Goal: Task Accomplishment & Management: Use online tool/utility

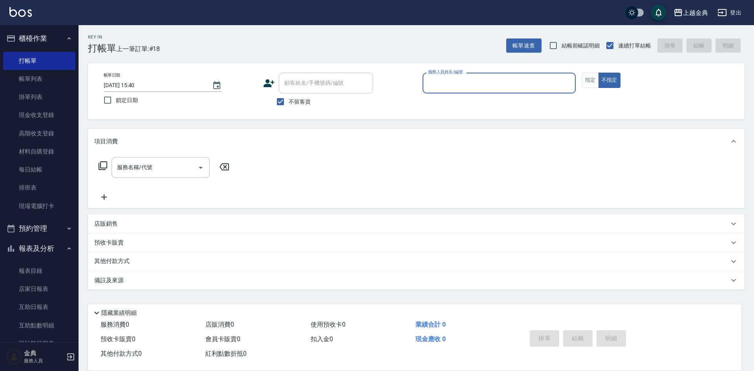
click at [441, 77] on input "服務人員姓名/編號" at bounding box center [499, 83] width 146 height 14
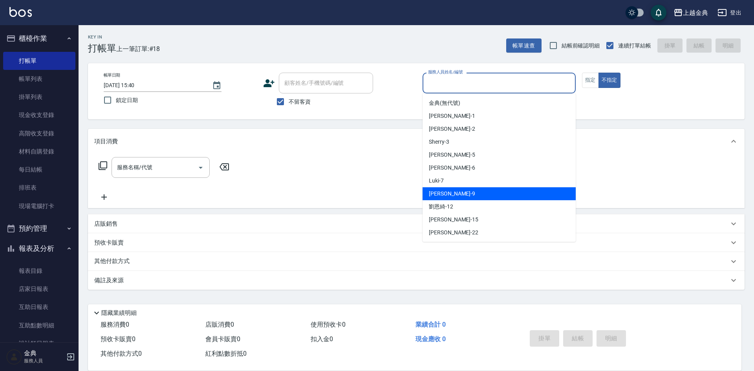
click at [460, 198] on div "[PERSON_NAME] -9" at bounding box center [498, 193] width 153 height 13
type input "[PERSON_NAME]-9"
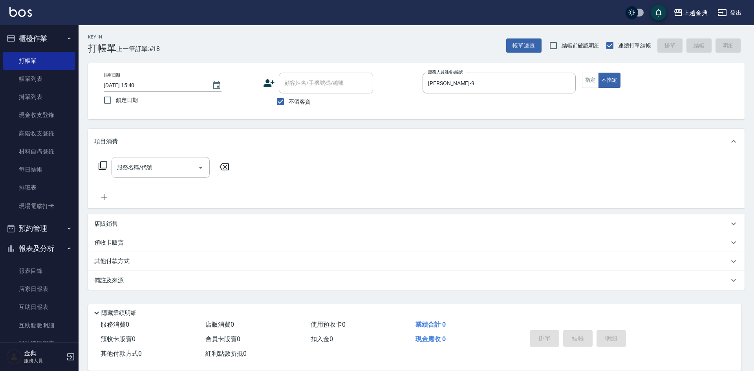
click at [101, 165] on icon at bounding box center [103, 165] width 9 height 9
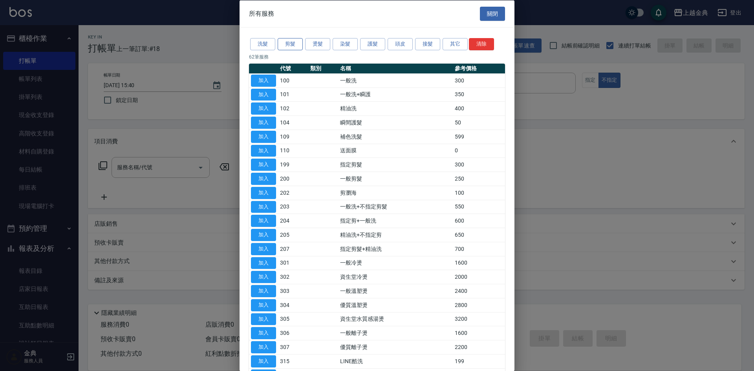
click at [295, 44] on button "剪髮" at bounding box center [289, 44] width 25 height 12
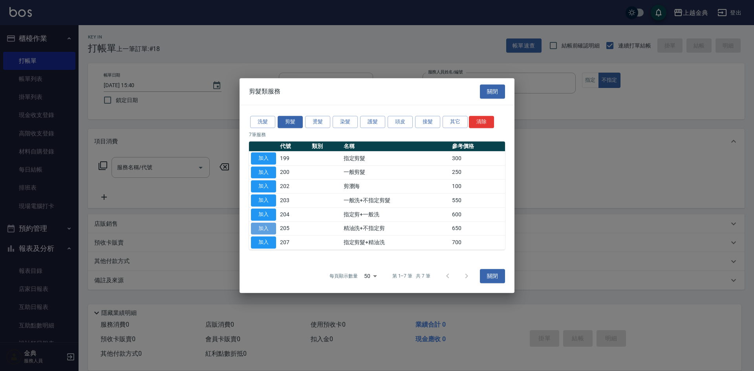
click at [265, 234] on button "加入" at bounding box center [263, 229] width 25 height 12
type input "精油洗+不指定剪(205)"
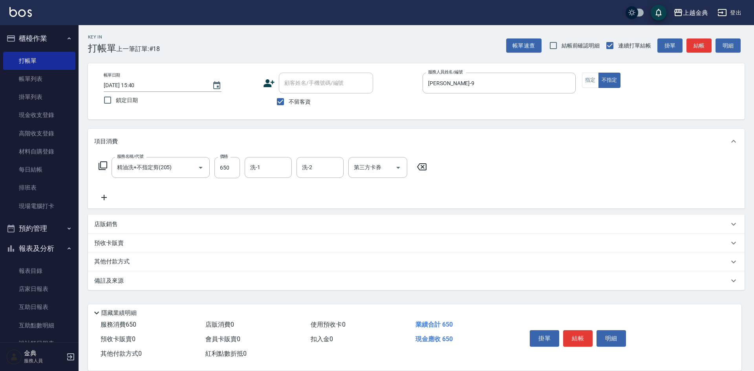
click at [263, 229] on div "店販銷售" at bounding box center [416, 224] width 656 height 19
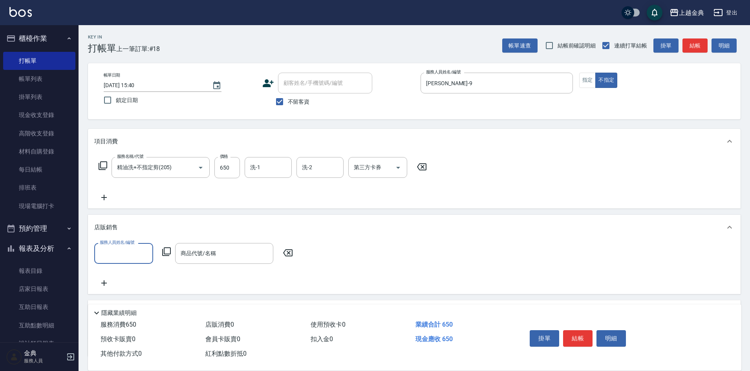
click at [583, 335] on button "結帳" at bounding box center [577, 338] width 29 height 16
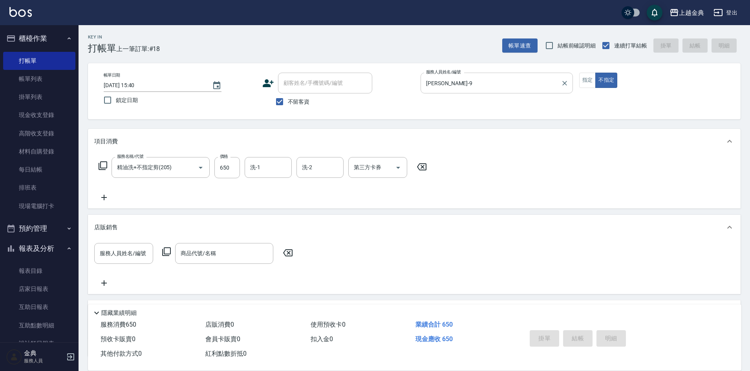
type input "[DATE] 16:26"
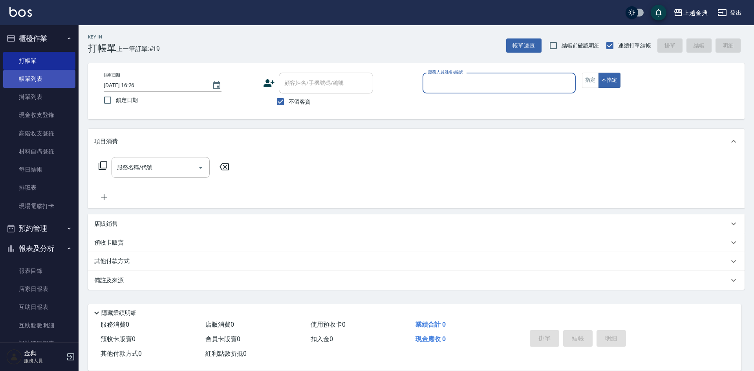
click at [19, 76] on link "帳單列表" at bounding box center [39, 79] width 72 height 18
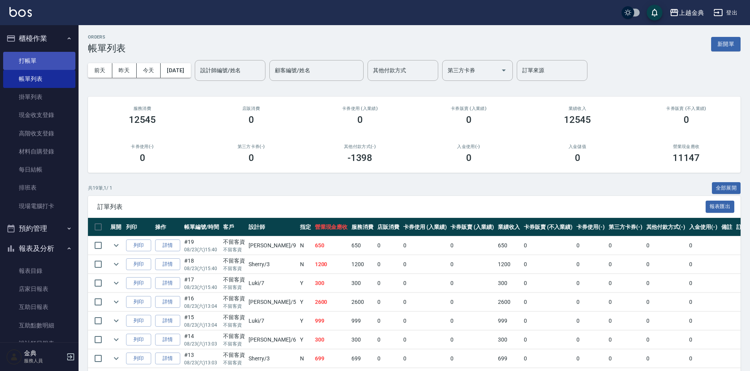
drag, startPoint x: 10, startPoint y: 49, endPoint x: 21, endPoint y: 63, distance: 17.7
click at [10, 51] on ul "打帳單 帳單列表 掛單列表 現金收支登錄 高階收支登錄 材料自購登錄 每日結帳 排班表 現場電腦打卡" at bounding box center [39, 134] width 72 height 170
click at [22, 63] on link "打帳單" at bounding box center [39, 61] width 72 height 18
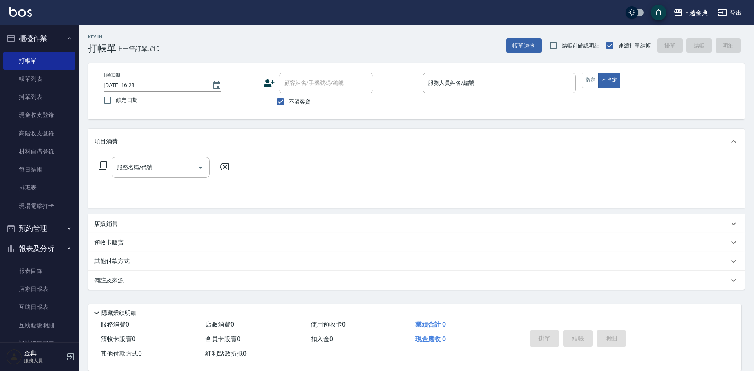
click at [486, 100] on p at bounding box center [498, 97] width 153 height 8
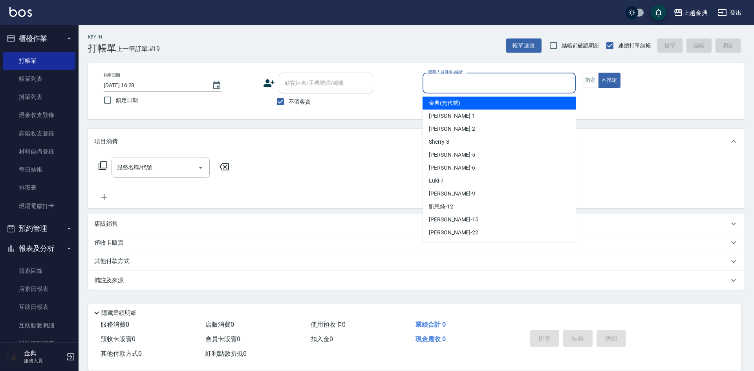
click at [458, 84] on input "服務人員姓名/編號" at bounding box center [499, 83] width 146 height 14
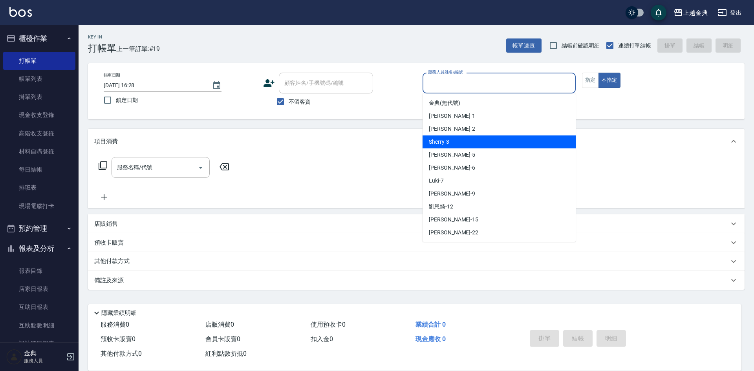
click at [473, 148] on div "Sherry -3" at bounding box center [498, 141] width 153 height 13
type input "Sherry-3"
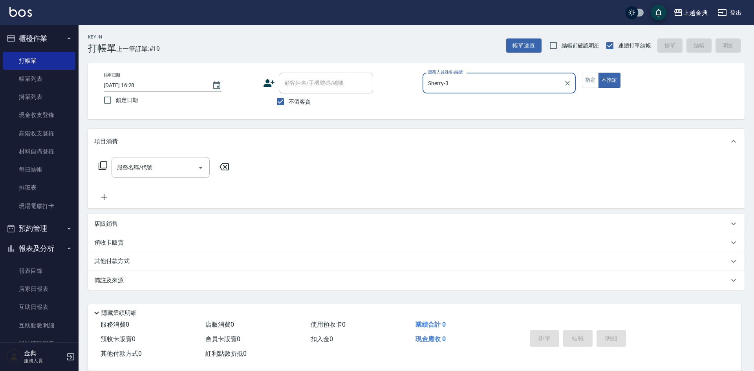
click at [105, 167] on icon at bounding box center [102, 165] width 9 height 9
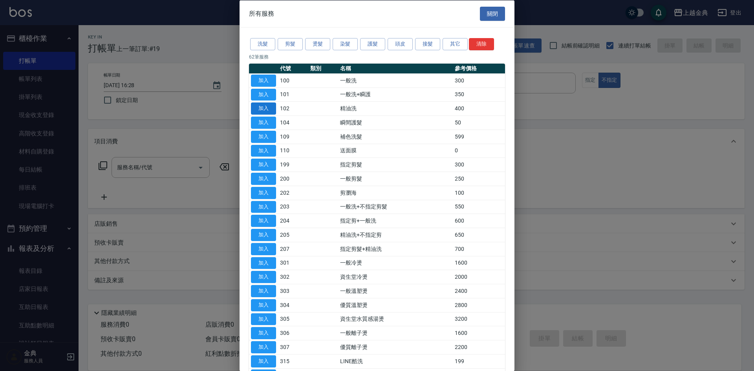
drag, startPoint x: 254, startPoint y: 107, endPoint x: 303, endPoint y: 108, distance: 48.7
click at [254, 108] on button "加入" at bounding box center [263, 108] width 25 height 12
type input "精油洗(102)"
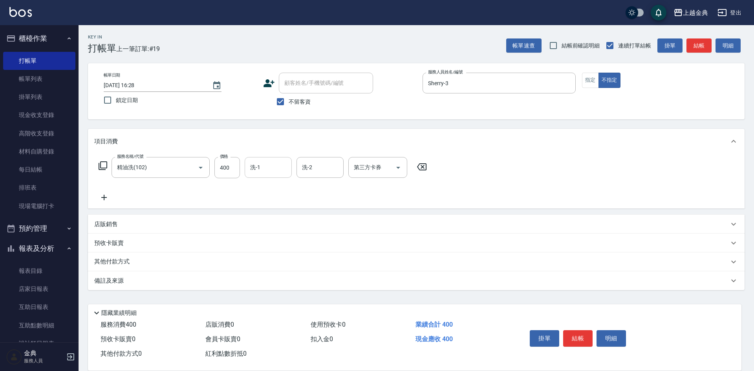
click at [271, 165] on input "洗-1" at bounding box center [268, 168] width 40 height 14
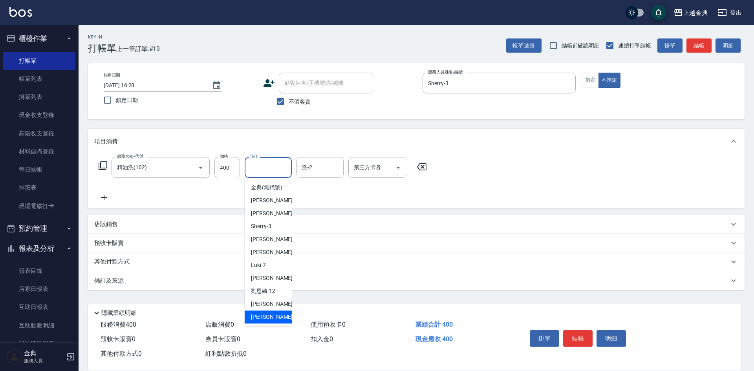
click at [271, 323] on div "[PERSON_NAME] -22" at bounding box center [268, 316] width 47 height 13
type input "[PERSON_NAME]-22"
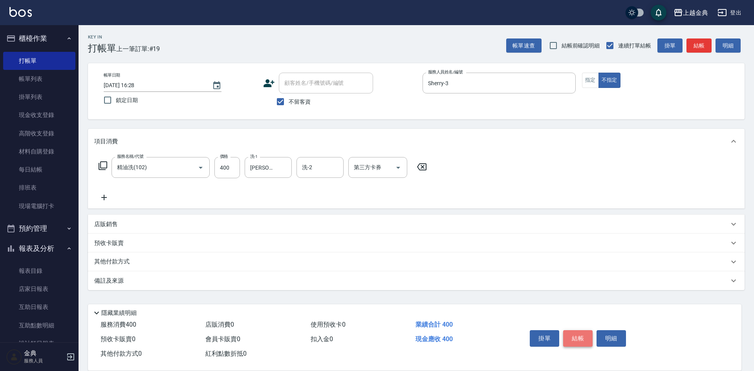
click at [584, 334] on button "結帳" at bounding box center [577, 338] width 29 height 16
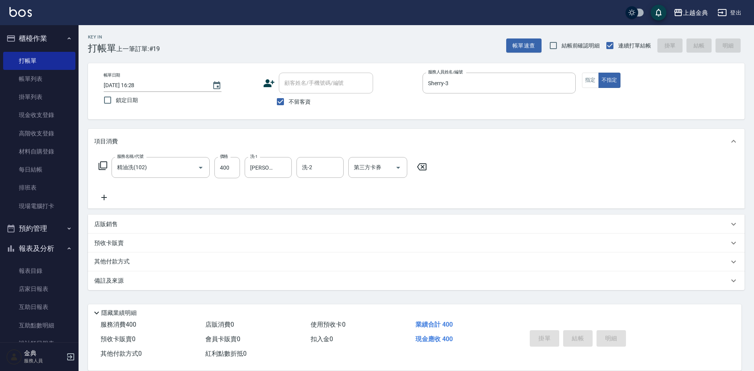
type input "[DATE] 16:29"
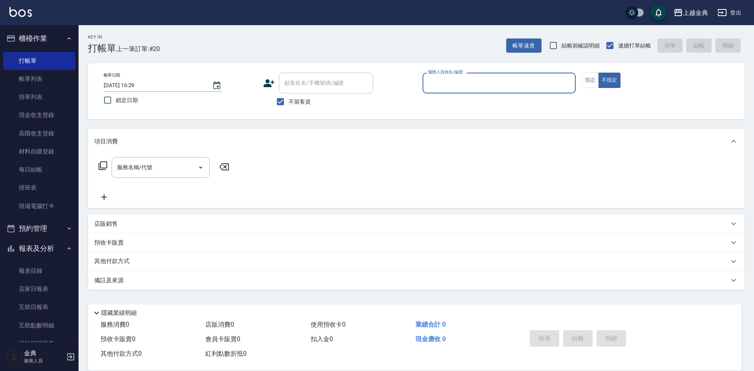
click at [579, 82] on div "帳單日期 [DATE] 16:29 鎖定日期 顧客姓名/手機號碼/編號 顧客姓名/手機號碼/編號 不留客資 服務人員姓名/編號 服務人員姓名/編號 指定 不指定" at bounding box center [415, 91] width 637 height 37
click at [589, 78] on button "指定" at bounding box center [590, 80] width 17 height 15
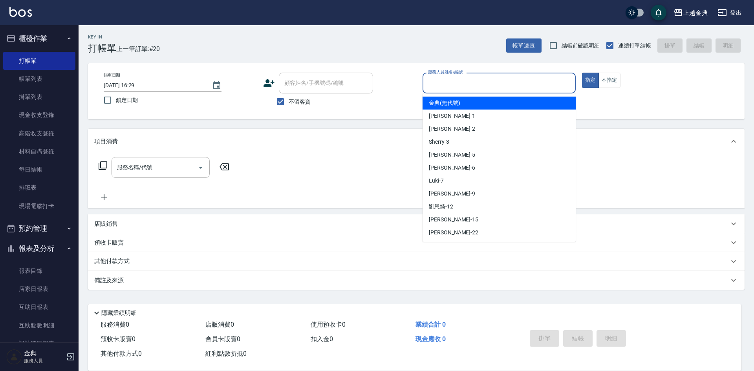
click at [535, 81] on input "服務人員姓名/編號" at bounding box center [499, 83] width 146 height 14
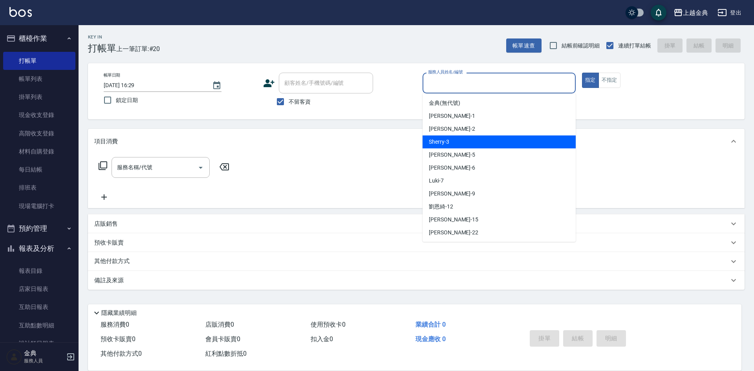
click at [493, 146] on div "Sherry -3" at bounding box center [498, 141] width 153 height 13
type input "Sherry-3"
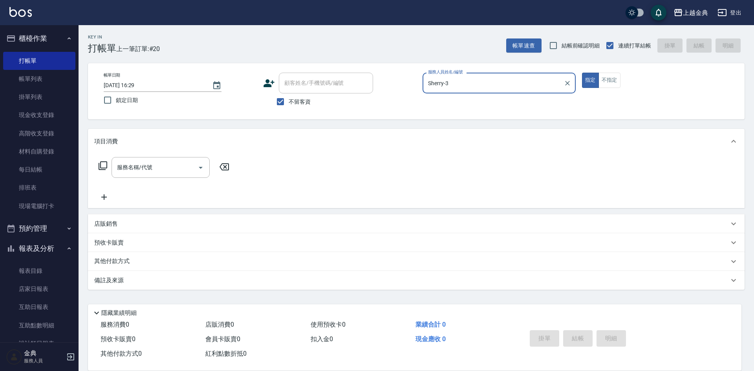
click at [100, 165] on icon at bounding box center [103, 165] width 9 height 9
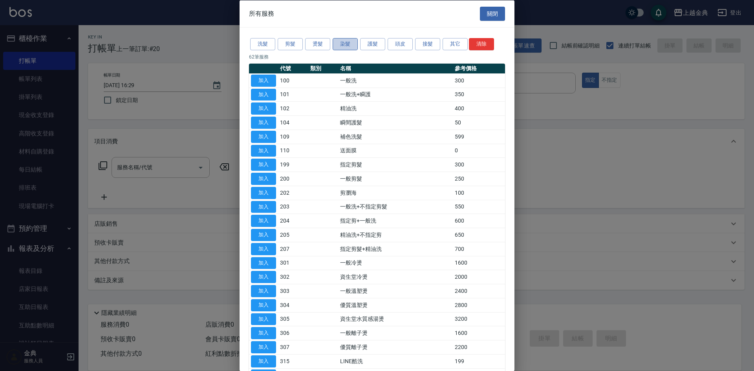
click at [343, 39] on button "染髮" at bounding box center [344, 44] width 25 height 12
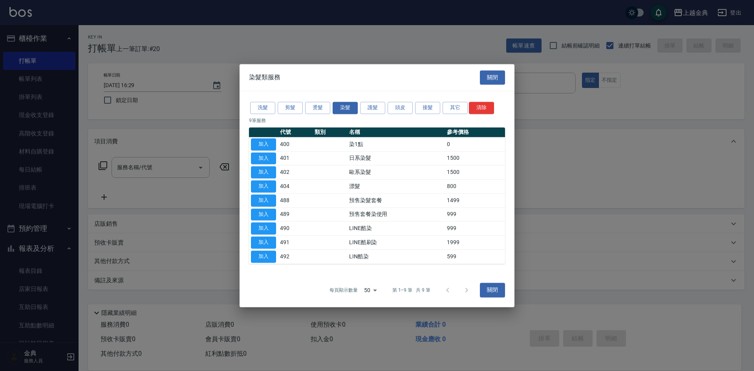
click at [270, 153] on button "加入" at bounding box center [263, 158] width 25 height 12
type input "日系染髮(401)"
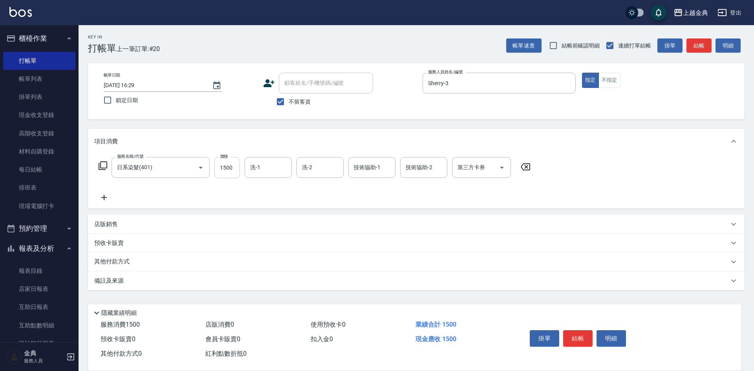
click at [224, 171] on input "1500" at bounding box center [227, 167] width 26 height 21
type input "2100"
click at [151, 268] on div "其他付款方式" at bounding box center [416, 261] width 656 height 19
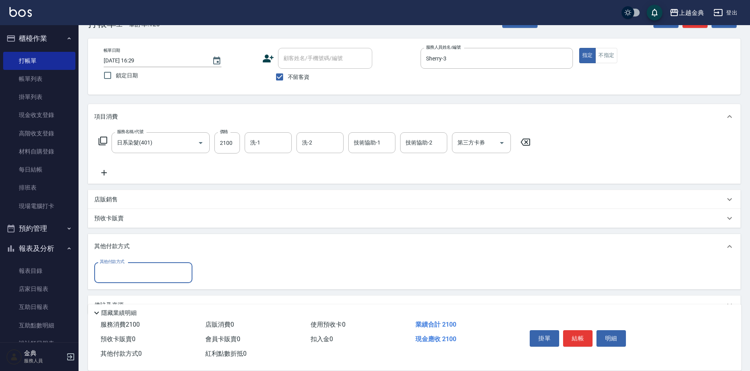
scroll to position [44, 0]
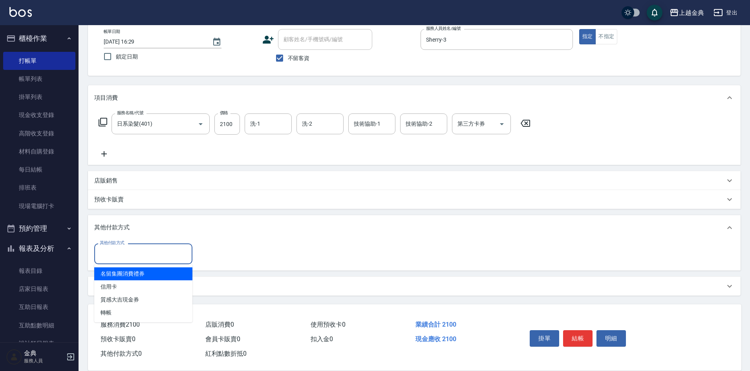
click at [150, 251] on input "其他付款方式" at bounding box center [143, 254] width 91 height 14
click at [142, 290] on span "信用卡" at bounding box center [143, 286] width 98 height 13
type input "信用卡"
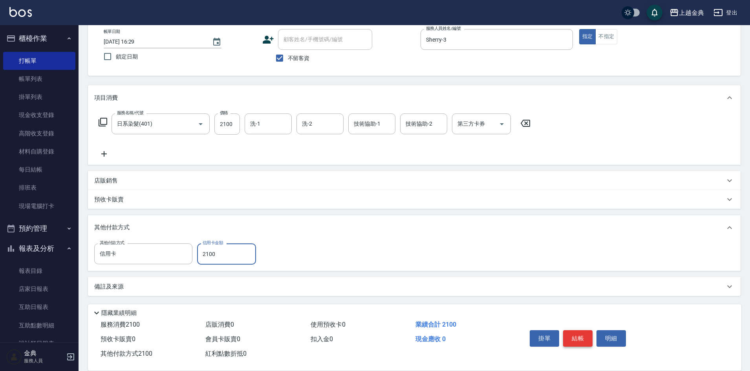
type input "2100"
click at [575, 335] on button "結帳" at bounding box center [577, 338] width 29 height 16
type input "[DATE] 16:30"
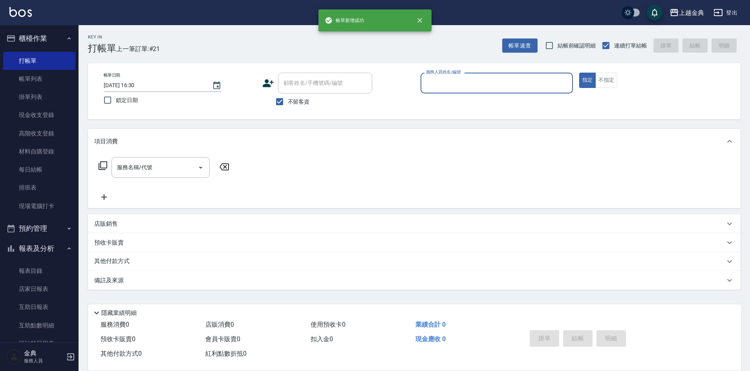
scroll to position [0, 0]
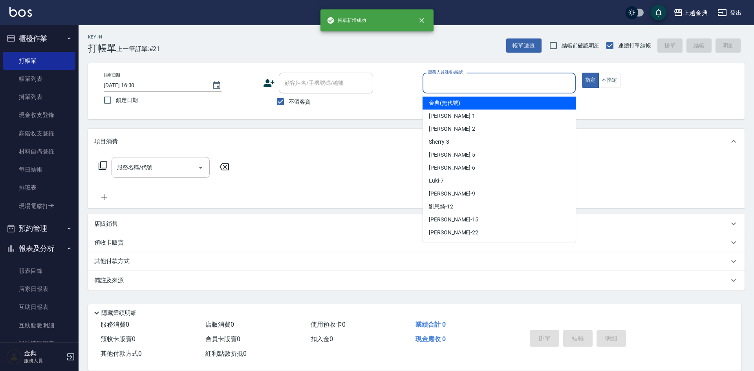
click at [492, 82] on input "服務人員姓名/編號" at bounding box center [499, 83] width 146 height 14
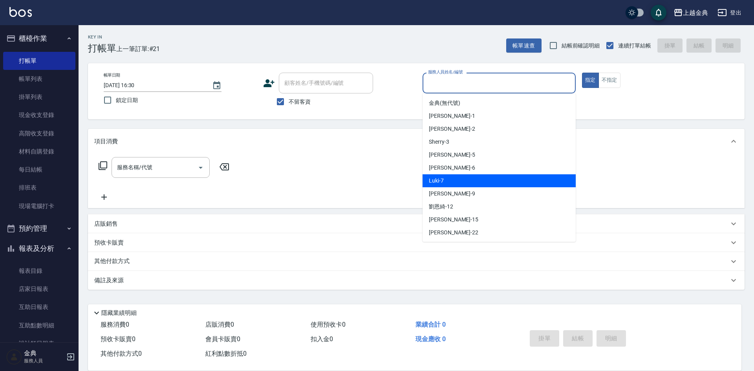
click at [480, 175] on div "Luki -7" at bounding box center [498, 180] width 153 height 13
type input "Luki-7"
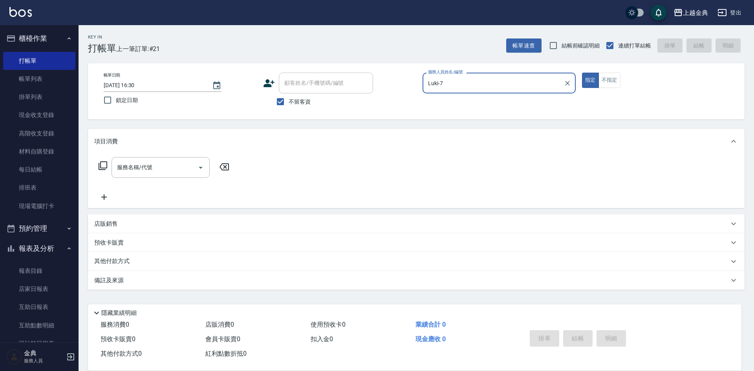
click at [100, 164] on icon at bounding box center [102, 165] width 9 height 9
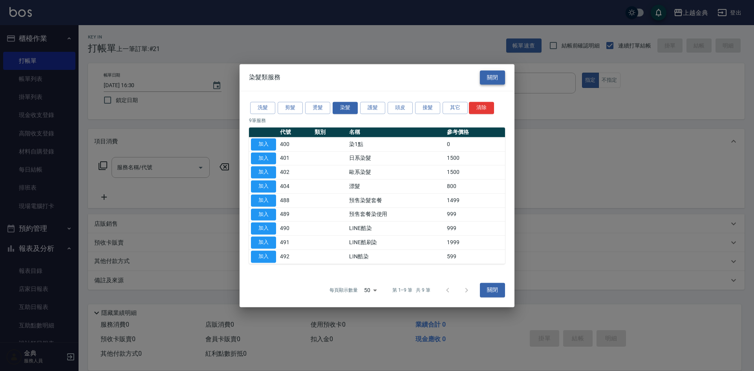
click at [485, 75] on button "關閉" at bounding box center [492, 77] width 25 height 15
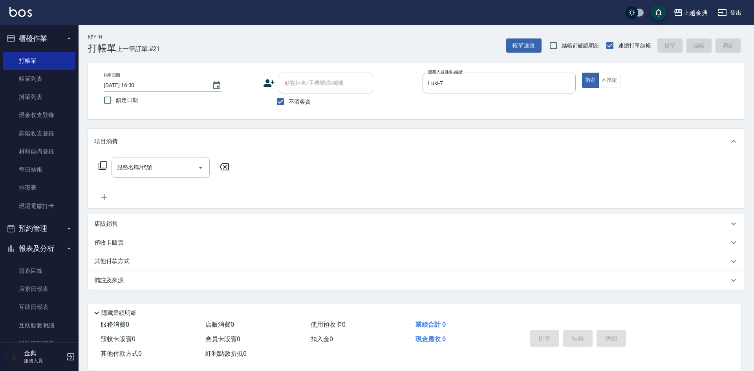
click at [290, 102] on span "不留客資" at bounding box center [299, 102] width 22 height 8
click at [288, 102] on input "不留客資" at bounding box center [280, 101] width 16 height 16
checkbox input "false"
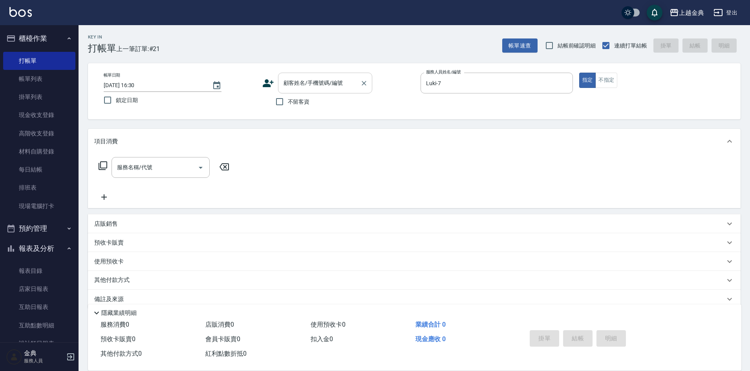
click at [297, 86] on input "顧客姓名/手機號碼/編號" at bounding box center [318, 83] width 75 height 14
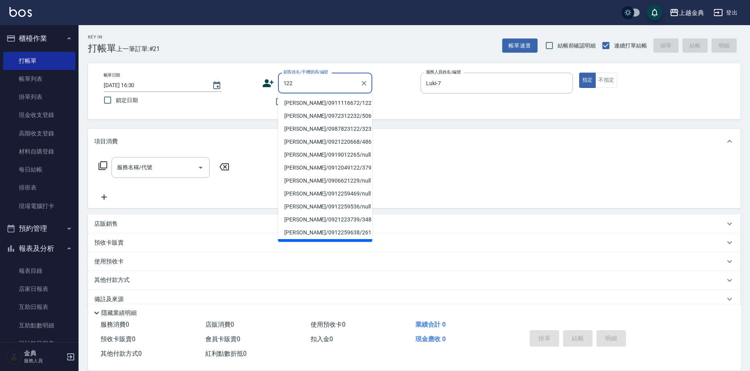
click at [310, 106] on li "[PERSON_NAME]/0911116672/122" at bounding box center [325, 103] width 94 height 13
type input "[PERSON_NAME]/0911116672/122"
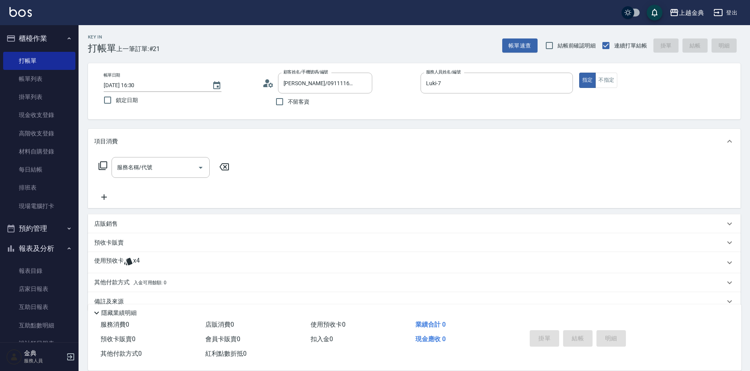
click at [109, 265] on p "使用預收卡" at bounding box center [108, 263] width 29 height 12
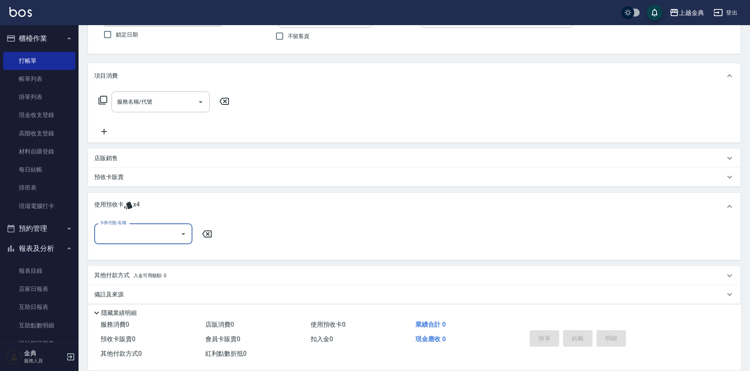
scroll to position [73, 0]
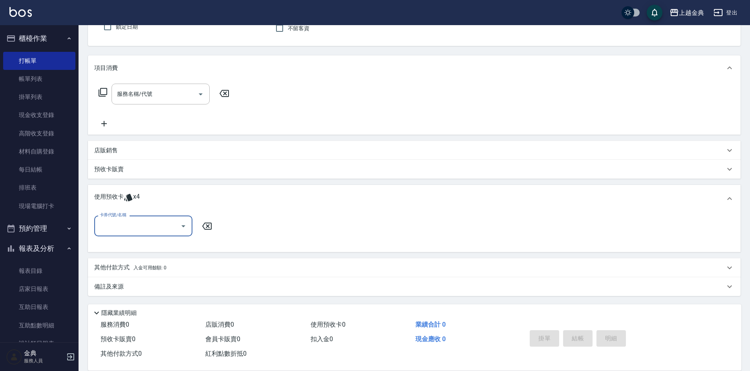
click at [118, 230] on input "卡券代號/名稱" at bounding box center [137, 226] width 79 height 14
click at [142, 250] on div "頭皮3次 剩餘3張" at bounding box center [143, 245] width 98 height 13
type input "頭皮3次"
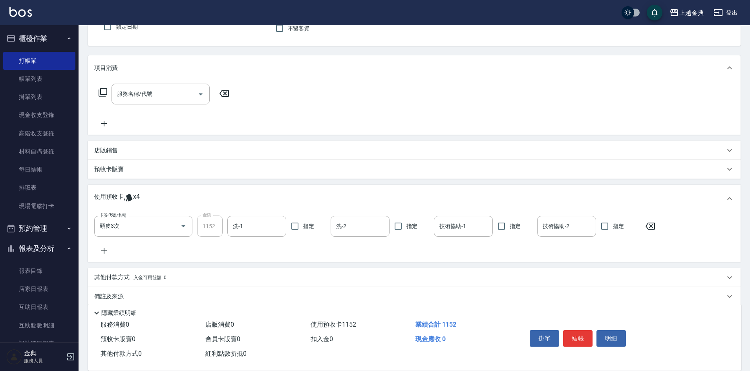
click at [106, 251] on icon at bounding box center [103, 250] width 5 height 5
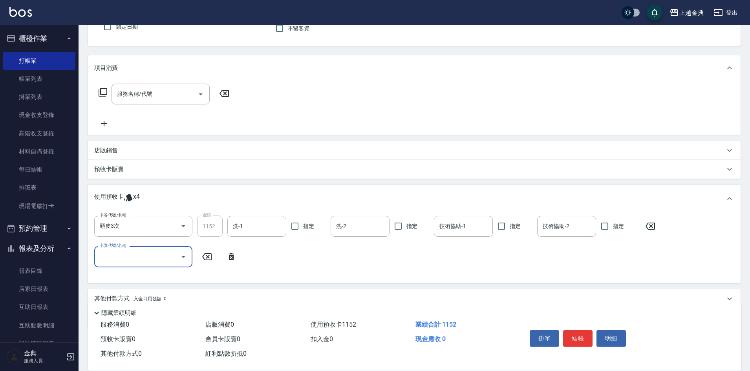
click at [117, 255] on input "卡券代號/名稱" at bounding box center [137, 257] width 79 height 14
click at [130, 292] on div "護髮包套3送1(1) 剩餘1張" at bounding box center [143, 289] width 98 height 13
type input "護髮包套3送1(1)"
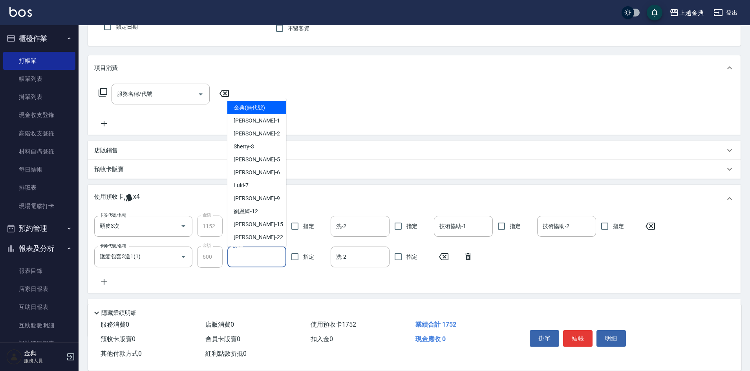
click at [251, 262] on input "洗-1" at bounding box center [257, 257] width 52 height 14
click at [258, 239] on div "[PERSON_NAME] -22" at bounding box center [256, 237] width 59 height 13
type input "[PERSON_NAME]-22"
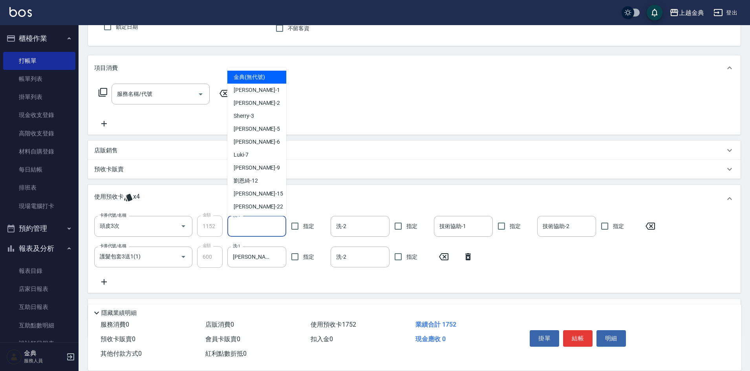
click at [258, 232] on input "洗-1" at bounding box center [257, 226] width 52 height 14
click at [257, 210] on div "[PERSON_NAME] -22" at bounding box center [256, 206] width 59 height 13
type input "[PERSON_NAME]-22"
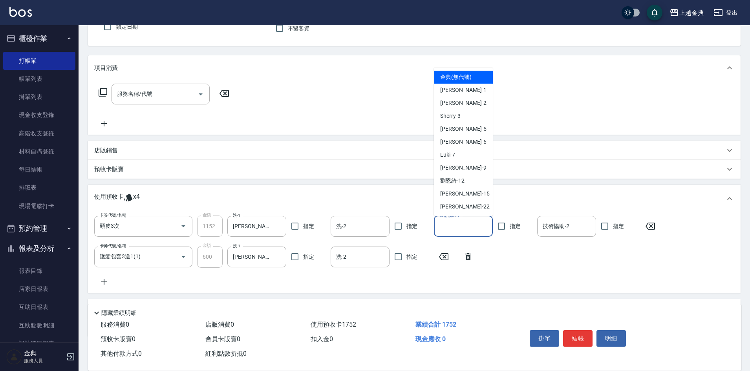
click at [462, 228] on input "技術協助-1" at bounding box center [463, 226] width 52 height 14
click at [464, 208] on div "[PERSON_NAME] -22" at bounding box center [463, 206] width 59 height 13
type input "[PERSON_NAME]-22"
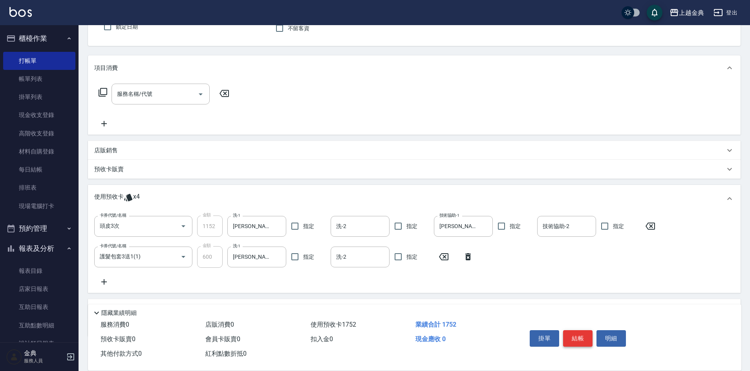
click at [573, 332] on button "結帳" at bounding box center [577, 338] width 29 height 16
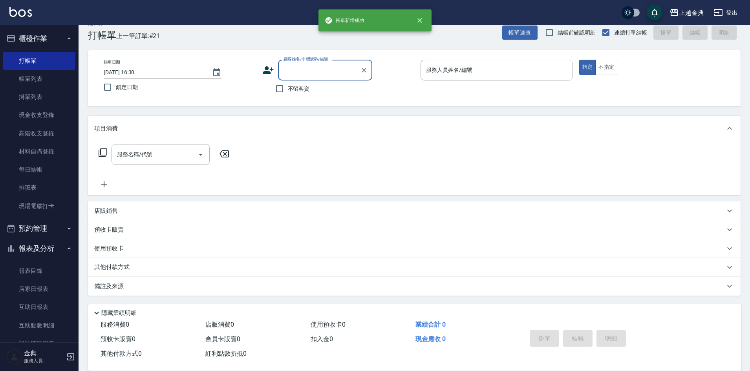
scroll to position [13, 0]
click at [504, 78] on div "服務人員姓名/編號" at bounding box center [496, 70] width 152 height 21
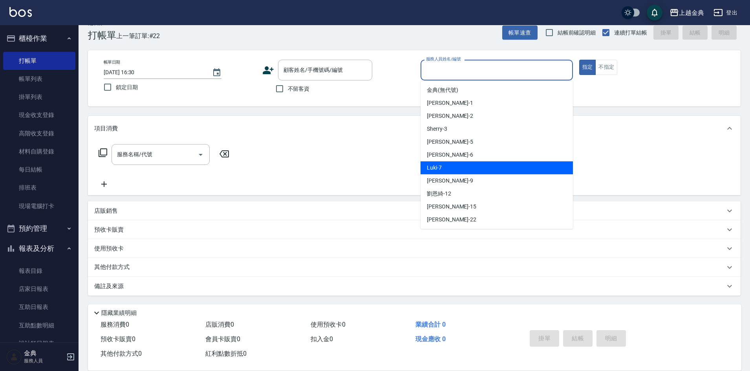
click at [504, 163] on div "Luki -7" at bounding box center [496, 167] width 152 height 13
type input "Luki-7"
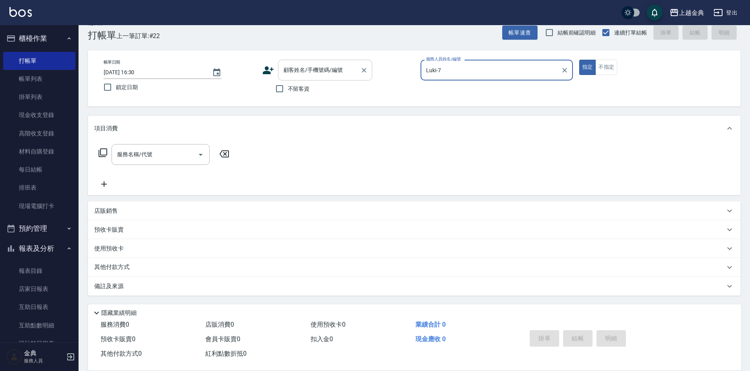
click at [294, 87] on span "不留客資" at bounding box center [299, 89] width 22 height 8
click at [288, 87] on input "不留客資" at bounding box center [279, 88] width 16 height 16
checkbox input "true"
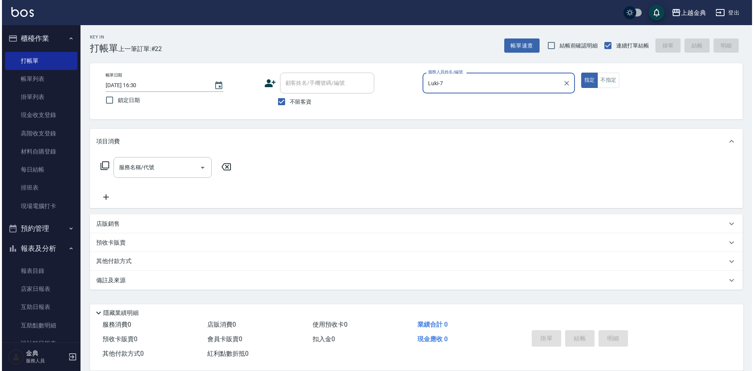
scroll to position [0, 0]
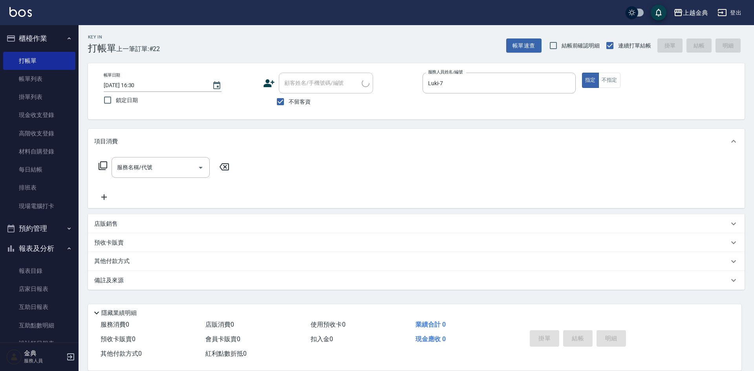
click at [101, 164] on icon at bounding box center [103, 165] width 9 height 9
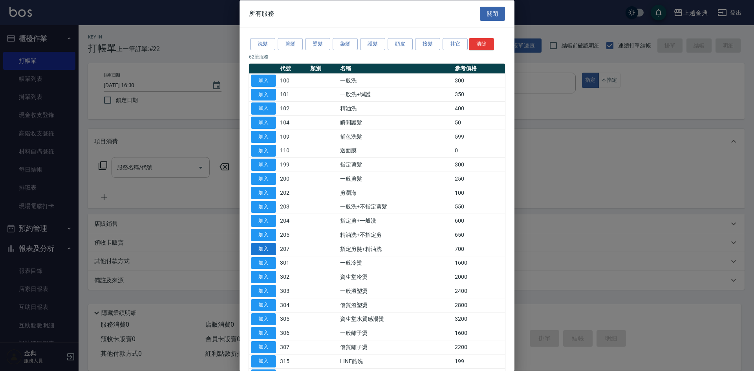
click at [267, 247] on button "加入" at bounding box center [263, 249] width 25 height 12
type input "指定剪髮+精油洗(207)"
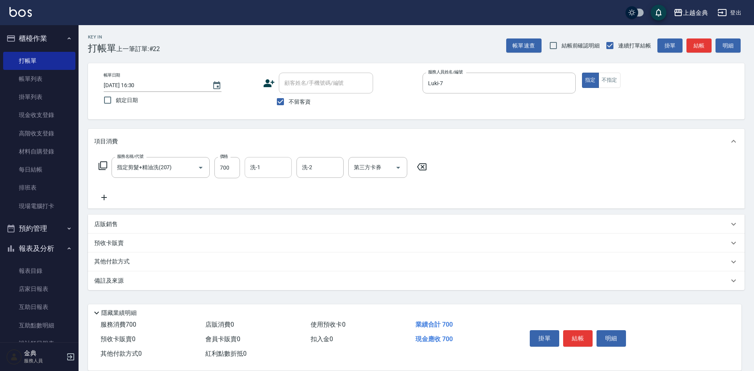
click at [270, 166] on input "洗-1" at bounding box center [268, 168] width 40 height 14
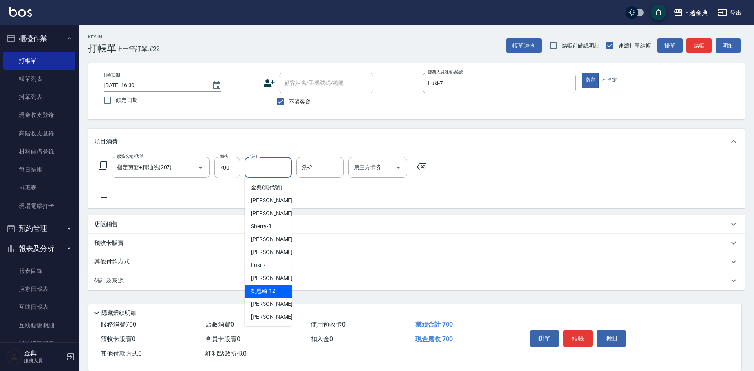
click at [274, 294] on div "[PERSON_NAME]-12" at bounding box center [268, 291] width 47 height 13
type input "[PERSON_NAME]-12"
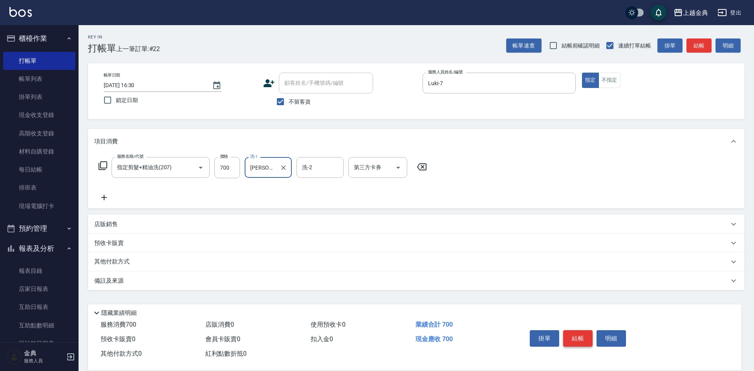
click at [578, 332] on button "結帳" at bounding box center [577, 338] width 29 height 16
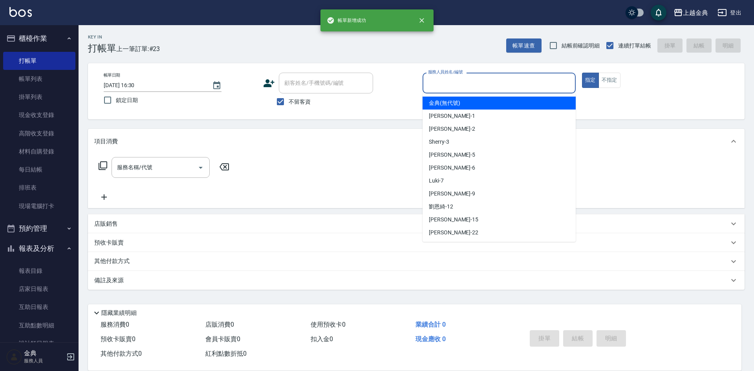
click at [527, 83] on input "服務人員姓名/編號" at bounding box center [499, 83] width 146 height 14
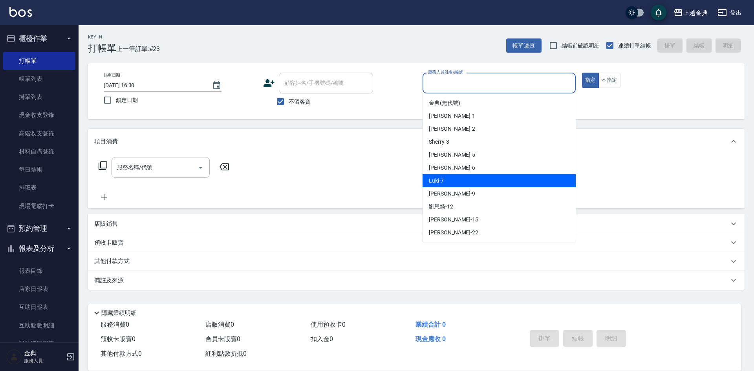
drag, startPoint x: 501, startPoint y: 176, endPoint x: 173, endPoint y: 178, distance: 328.1
click at [500, 176] on div "Luki -7" at bounding box center [498, 180] width 153 height 13
type input "Luki-7"
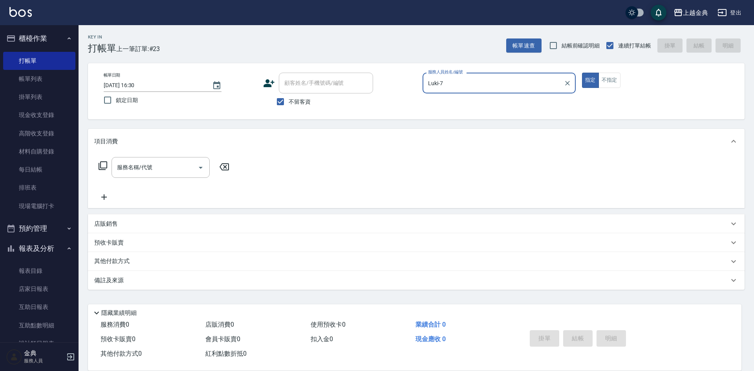
click at [99, 164] on icon at bounding box center [103, 165] width 9 height 9
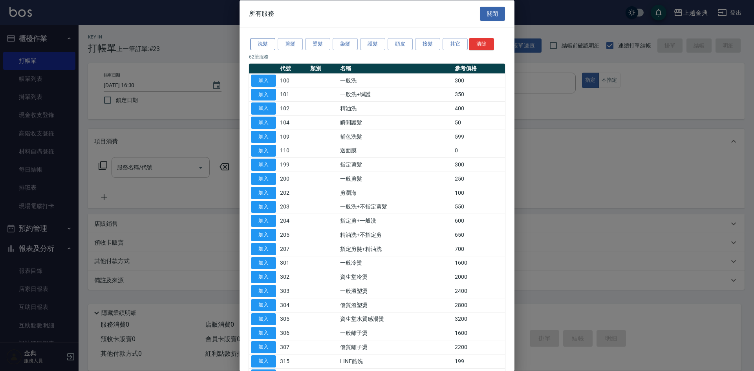
click at [256, 42] on button "洗髮" at bounding box center [262, 44] width 25 height 12
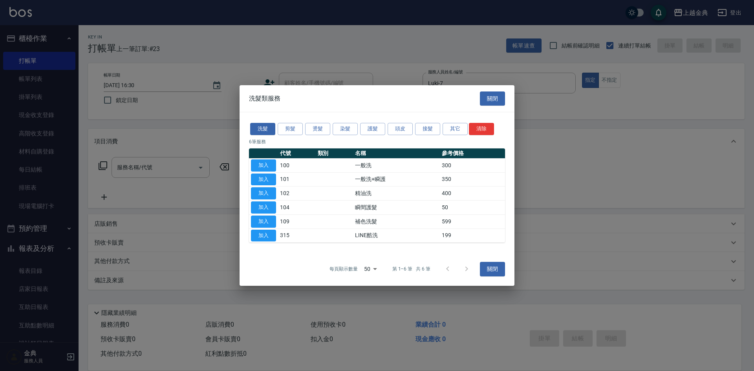
click at [268, 192] on button "加入" at bounding box center [263, 193] width 25 height 12
type input "精油洗(102)"
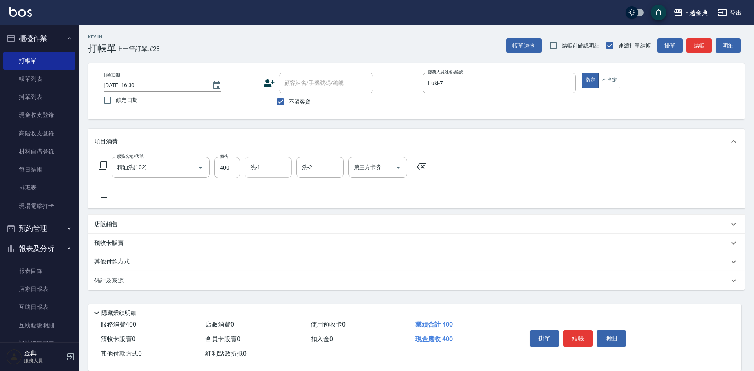
click at [269, 169] on input "洗-1" at bounding box center [268, 168] width 40 height 14
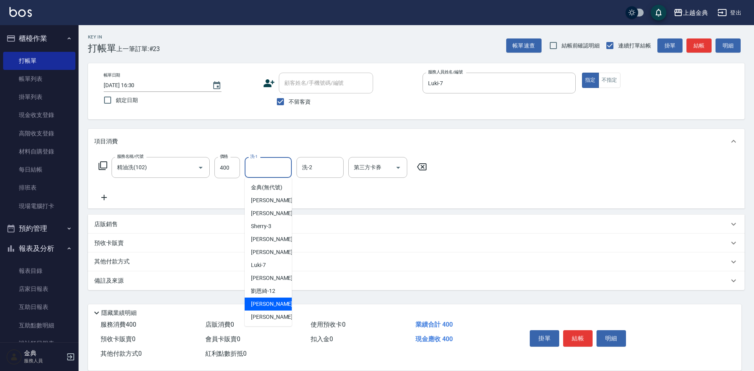
click at [271, 306] on div "[PERSON_NAME] -15" at bounding box center [268, 303] width 47 height 13
type input "[PERSON_NAME]-15"
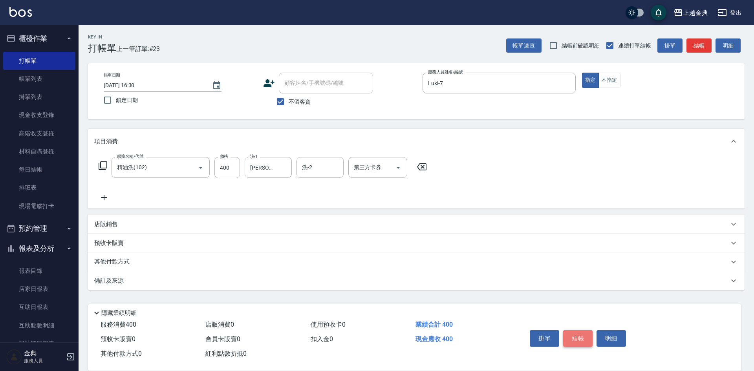
click at [574, 334] on button "結帳" at bounding box center [577, 338] width 29 height 16
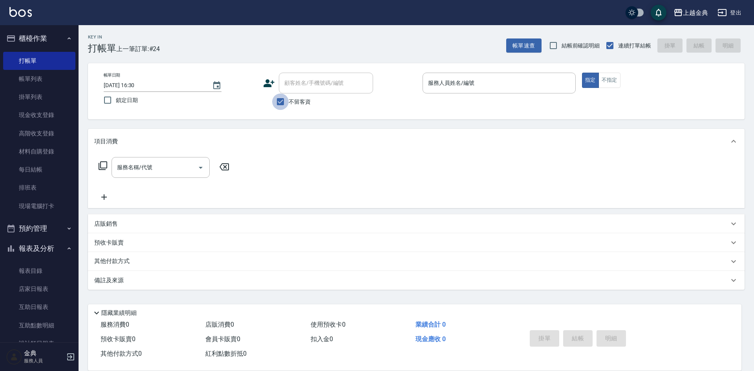
click at [285, 103] on input "不留客資" at bounding box center [280, 101] width 16 height 16
checkbox input "false"
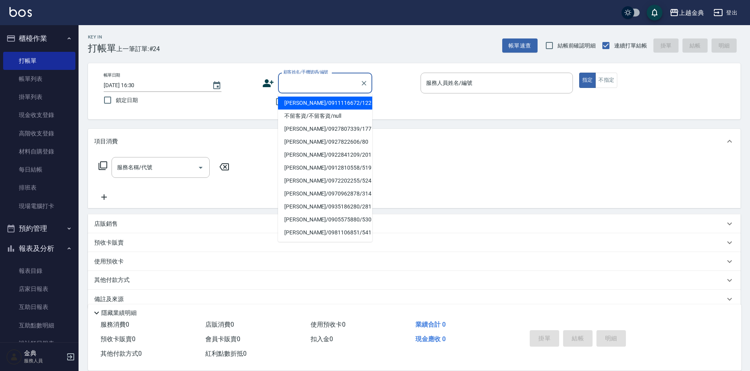
click at [309, 82] on input "顧客姓名/手機號碼/編號" at bounding box center [318, 83] width 75 height 14
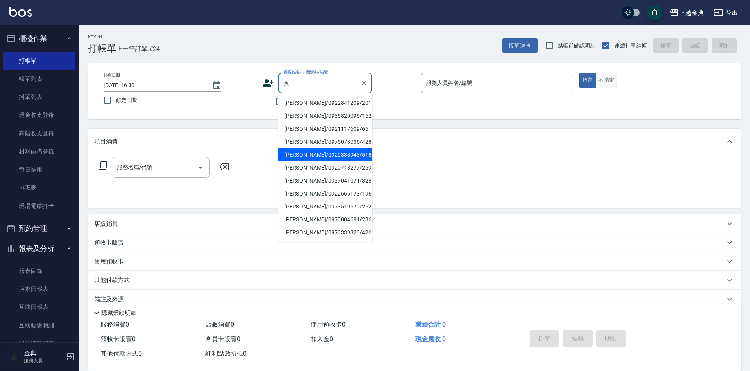
type input "黃"
click at [602, 78] on button "不指定" at bounding box center [606, 80] width 22 height 15
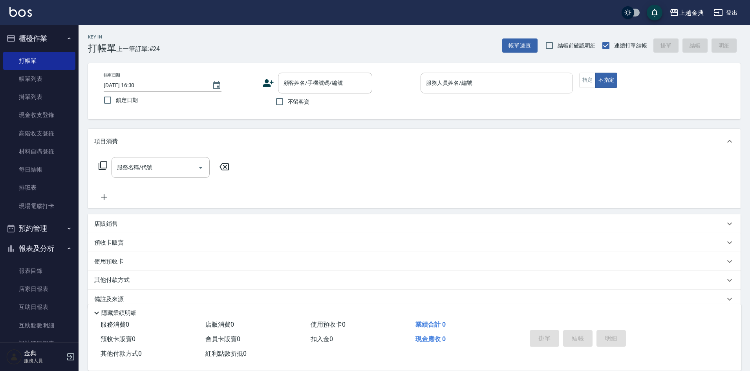
click at [530, 82] on input "服務人員姓名/編號" at bounding box center [496, 83] width 145 height 14
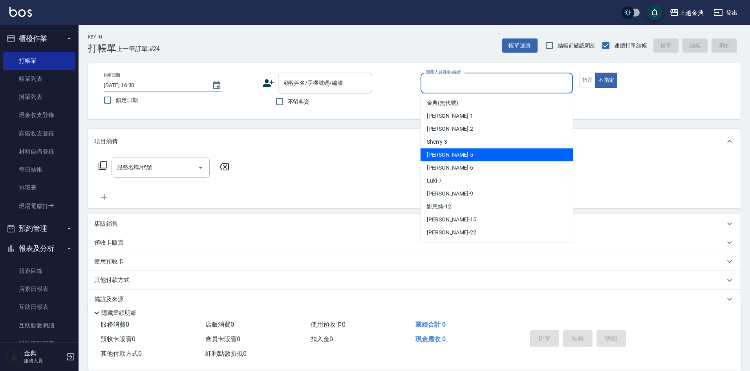
click at [485, 153] on div "小雅 -5" at bounding box center [496, 154] width 152 height 13
type input "[PERSON_NAME]-5"
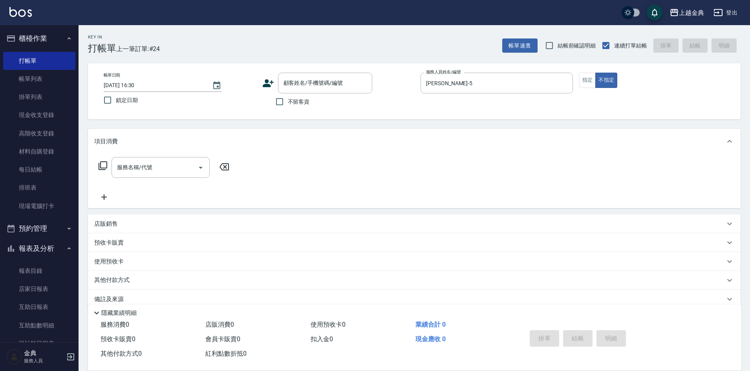
click at [292, 99] on span "不留客資" at bounding box center [299, 102] width 22 height 8
click at [288, 99] on input "不留客資" at bounding box center [279, 101] width 16 height 16
checkbox input "true"
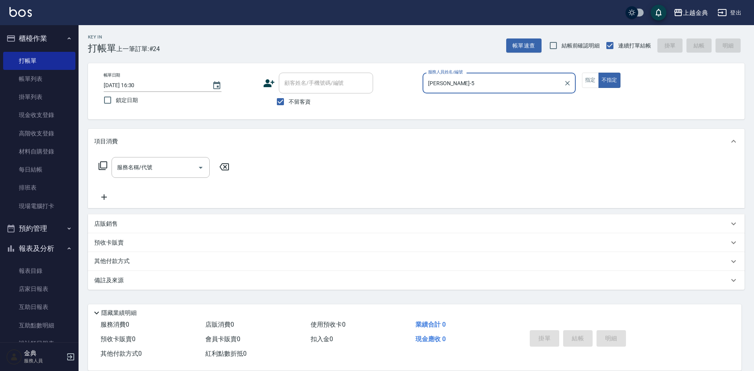
click at [99, 167] on icon at bounding box center [103, 165] width 9 height 9
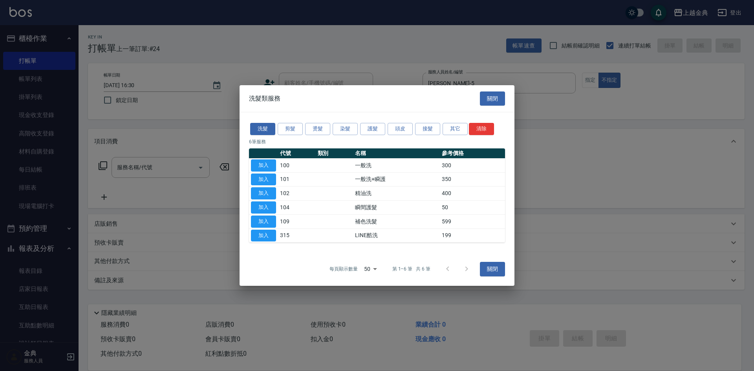
click at [284, 122] on div "洗髮 剪髮 燙髮 染髮 護髮 頭皮 接髮 其它 清除" at bounding box center [377, 129] width 256 height 15
click at [284, 128] on button "剪髮" at bounding box center [289, 129] width 25 height 12
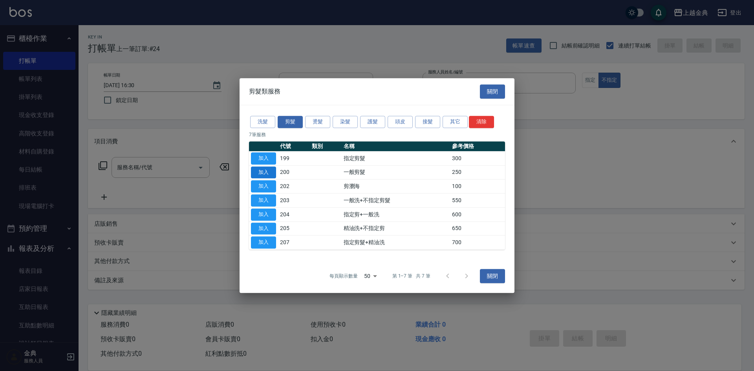
click at [256, 172] on button "加入" at bounding box center [263, 172] width 25 height 12
type input "一般剪髮(200)"
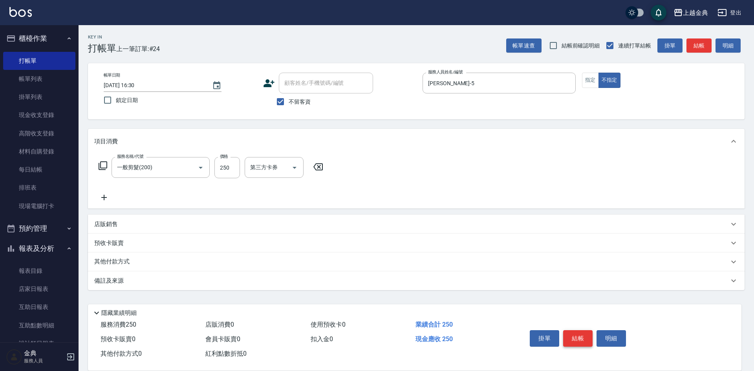
click at [575, 332] on button "結帳" at bounding box center [577, 338] width 29 height 16
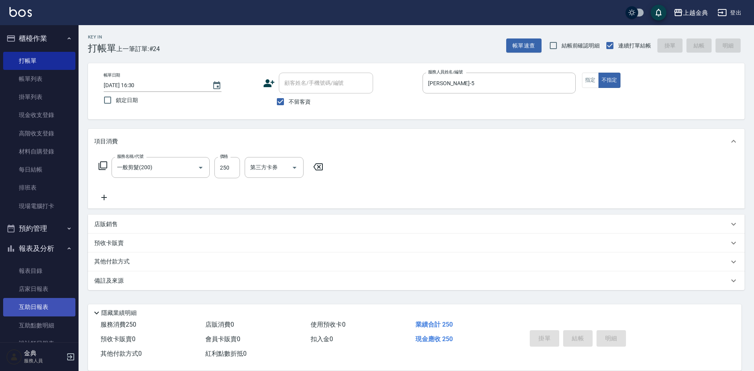
type input "[DATE] 16:50"
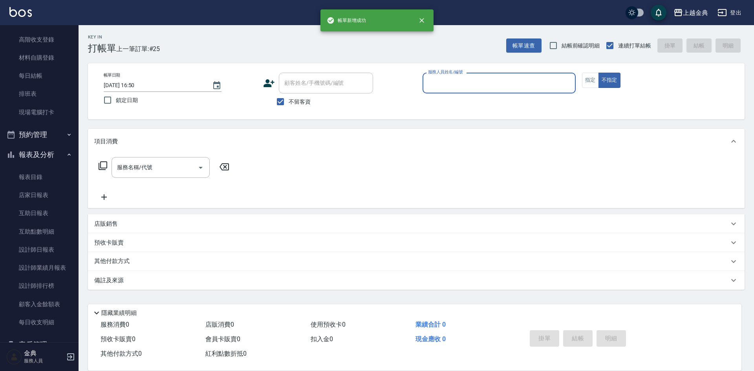
scroll to position [136, 0]
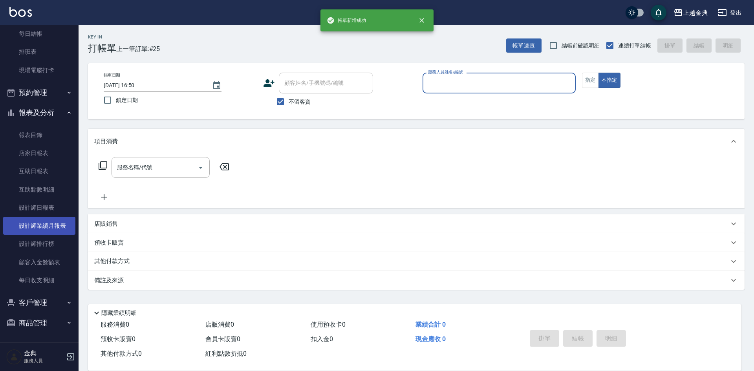
click at [48, 224] on link "設計師業績月報表" at bounding box center [39, 226] width 72 height 18
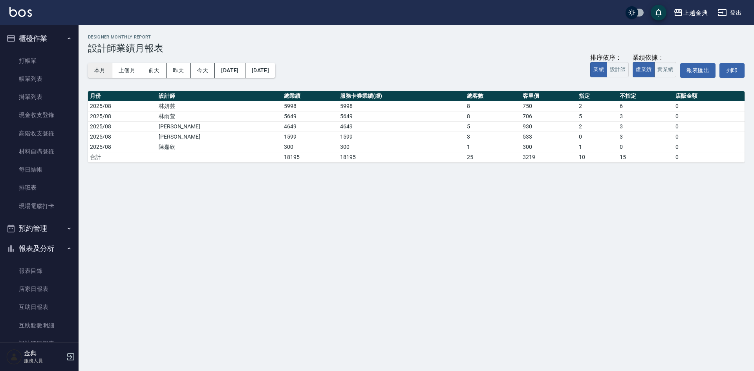
click at [95, 71] on button "本月" at bounding box center [100, 70] width 24 height 15
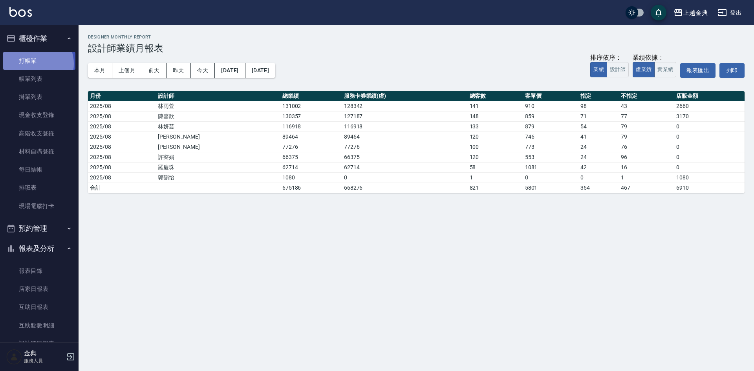
click at [35, 64] on link "打帳單" at bounding box center [39, 61] width 72 height 18
